Goal: Task Accomplishment & Management: Use online tool/utility

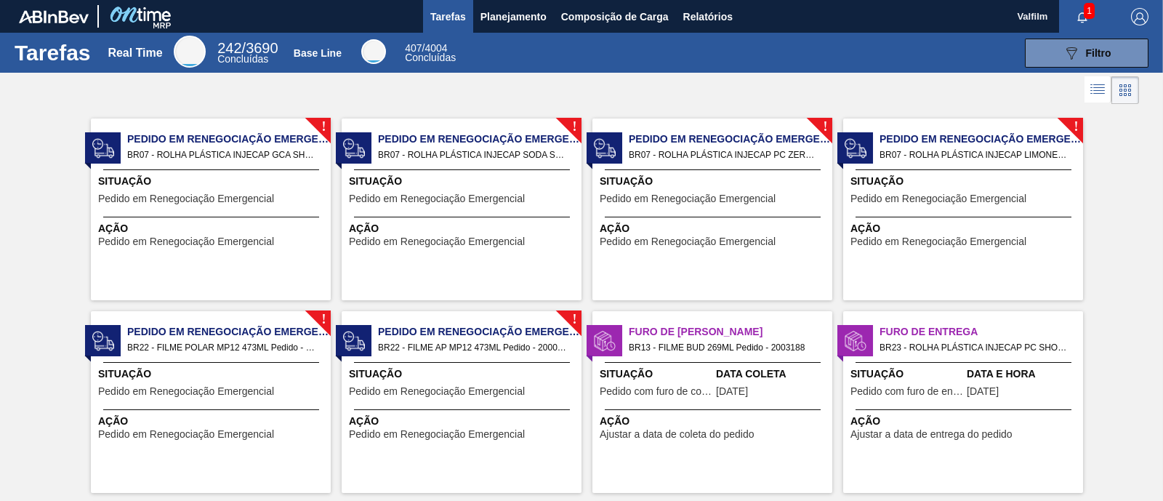
click at [467, 158] on span "BR07 - ROLHA PLÁSTICA INJECAP SODA SHORT Pedido - 2013882" at bounding box center [474, 155] width 192 height 16
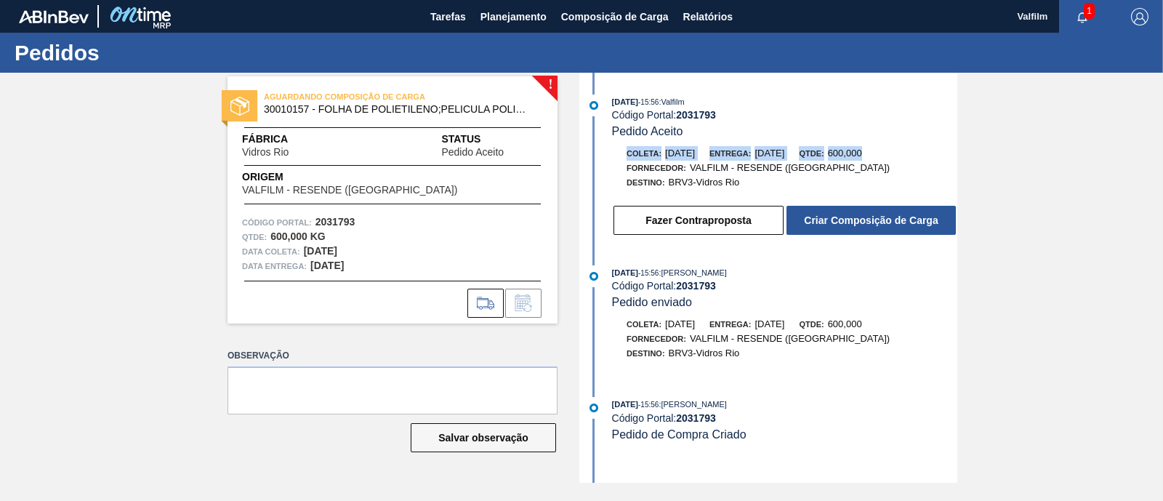
drag, startPoint x: 625, startPoint y: 154, endPoint x: 907, endPoint y: 148, distance: 282.1
click at [907, 148] on div "Coleta: 19/09/2025 Entrega: 20/09/2025 Qtde: 600,000" at bounding box center [784, 153] width 345 height 15
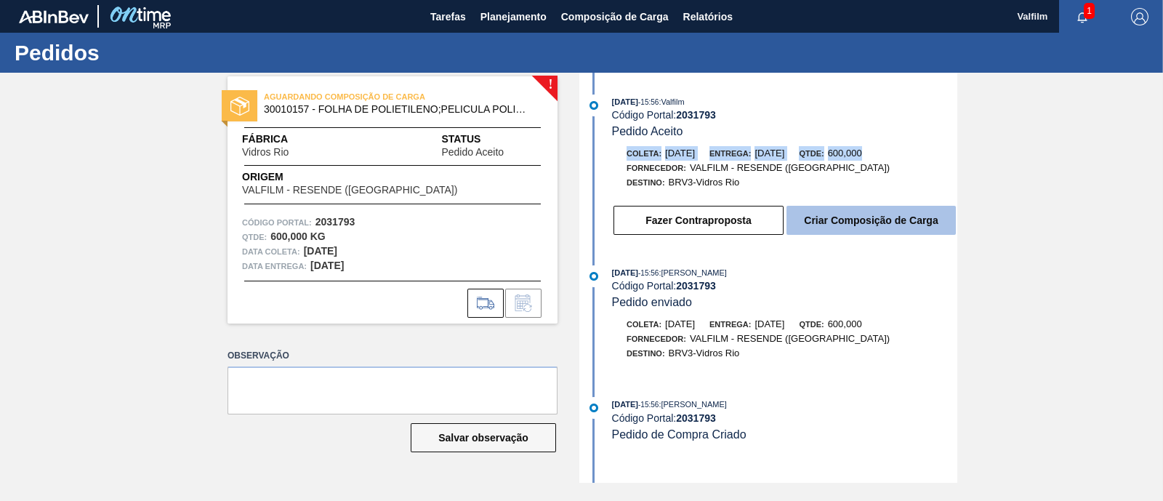
click at [912, 221] on button "Criar Composição de Carga" at bounding box center [871, 220] width 169 height 29
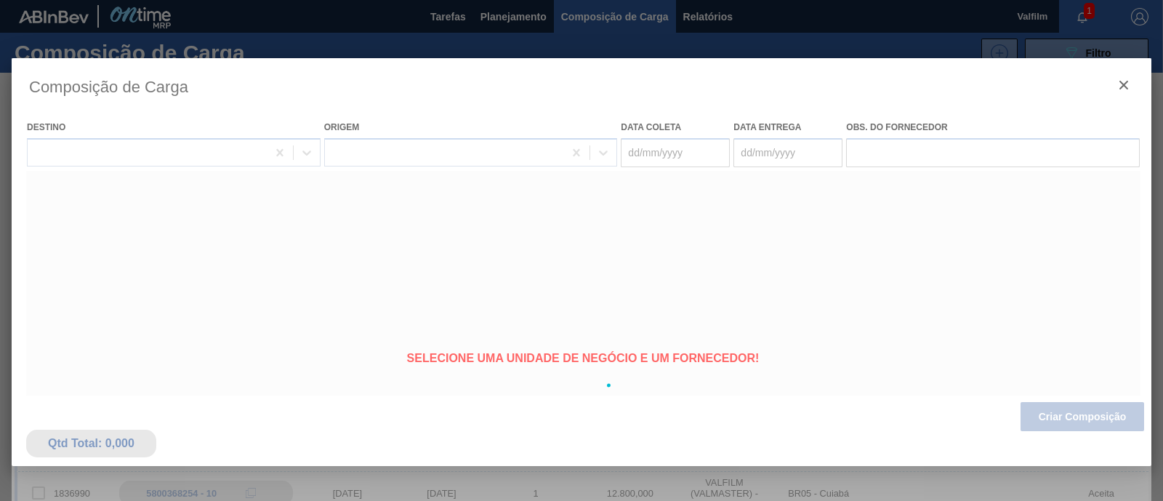
type coleta "19/09/2025"
type entrega "20/09/2025"
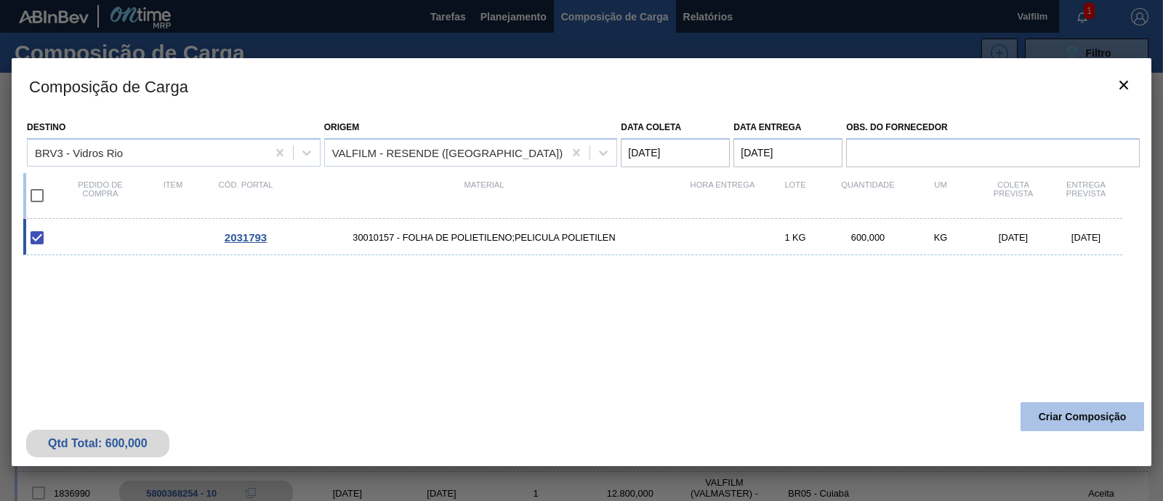
click at [1061, 424] on button "Criar Composição" at bounding box center [1083, 416] width 124 height 29
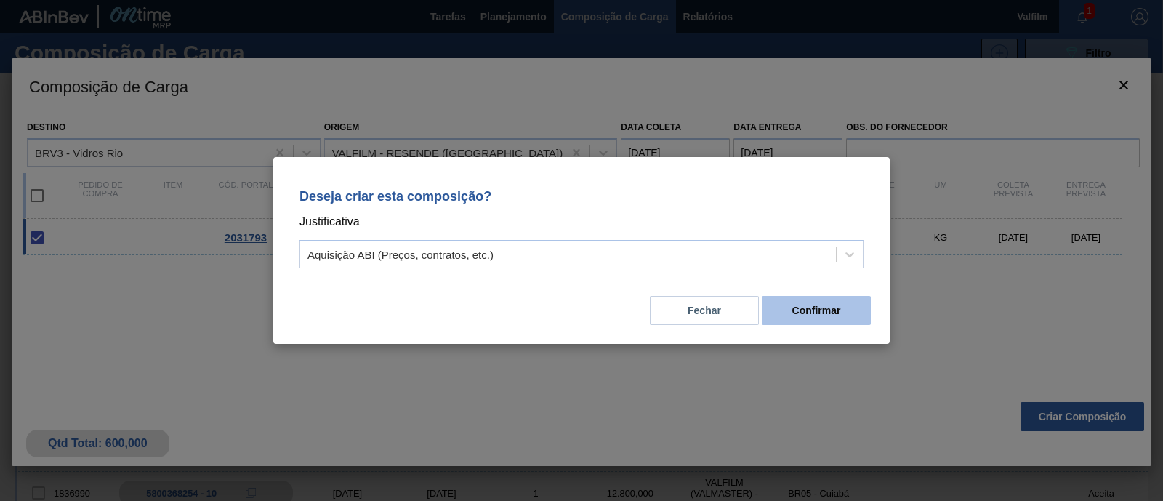
click at [847, 319] on button "Confirmar" at bounding box center [816, 310] width 109 height 29
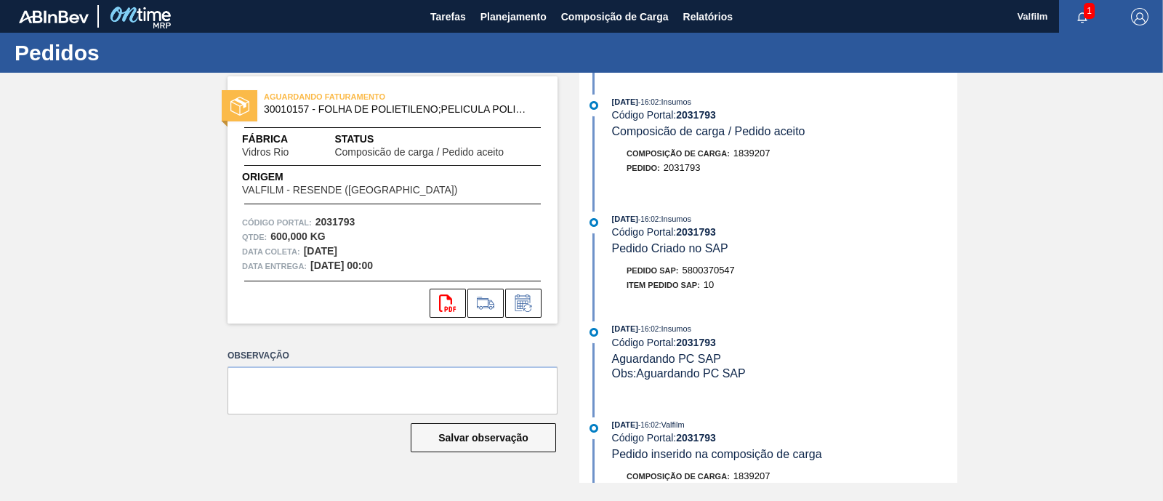
drag, startPoint x: 313, startPoint y: 264, endPoint x: 422, endPoint y: 269, distance: 109.2
click at [422, 269] on div "Data entrega: [DATE] 00:00" at bounding box center [392, 266] width 301 height 15
